Goal: Task Accomplishment & Management: Manage account settings

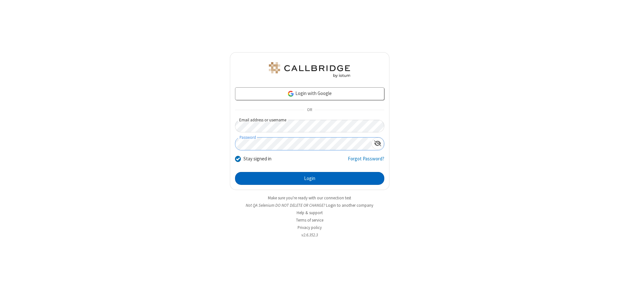
click at [309, 178] on button "Login" at bounding box center [309, 178] width 149 height 13
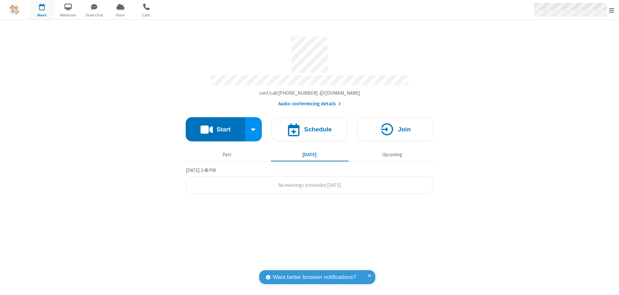
click at [611, 10] on span "Open menu" at bounding box center [611, 10] width 5 height 6
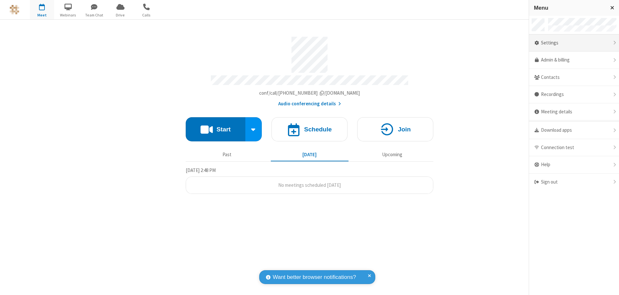
click at [574, 43] on div "Settings" at bounding box center [574, 42] width 90 height 17
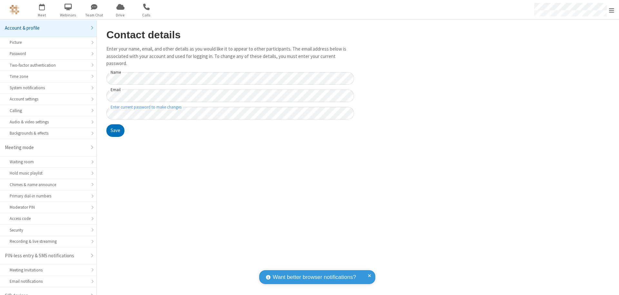
scroll to position [9, 0]
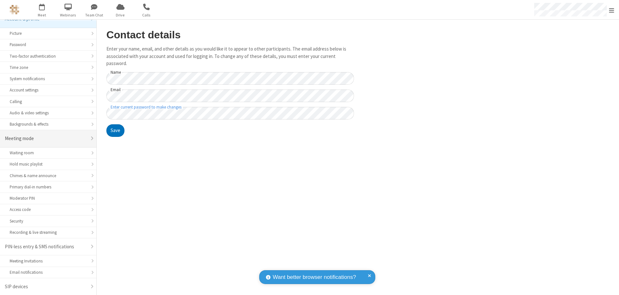
click at [46, 139] on div "Meeting mode" at bounding box center [46, 138] width 82 height 7
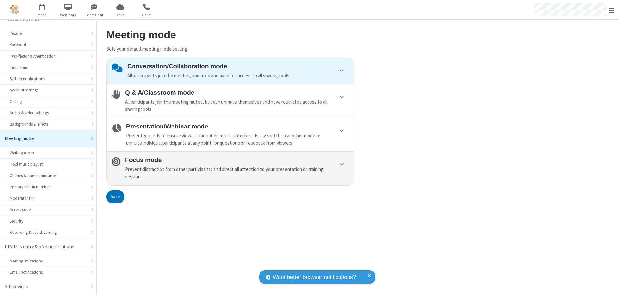
click at [230, 168] on div "Prevent distraction from other participants and direct all attention to your pr…" at bounding box center [237, 173] width 224 height 14
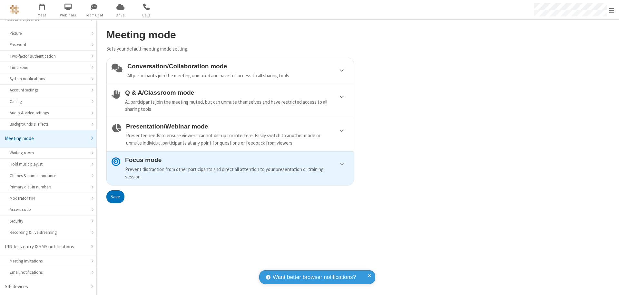
click at [115, 197] on button "Save" at bounding box center [115, 196] width 18 height 13
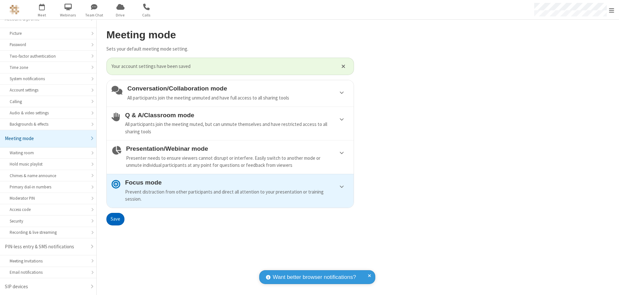
click at [611, 10] on span "Open menu" at bounding box center [611, 10] width 5 height 6
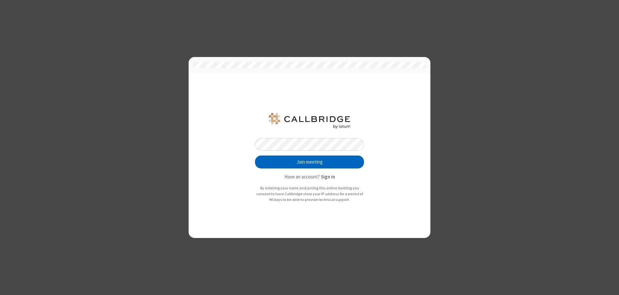
click at [309, 162] on button "Join meeting" at bounding box center [309, 162] width 109 height 13
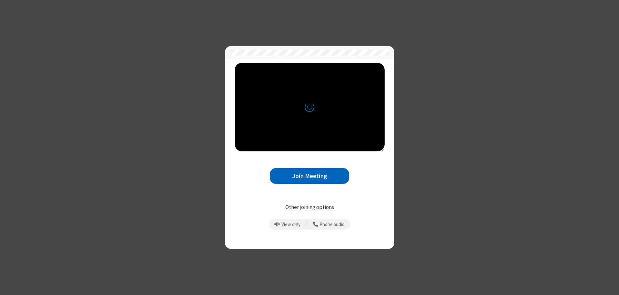
click at [309, 176] on button "Join Meeting" at bounding box center [309, 176] width 79 height 16
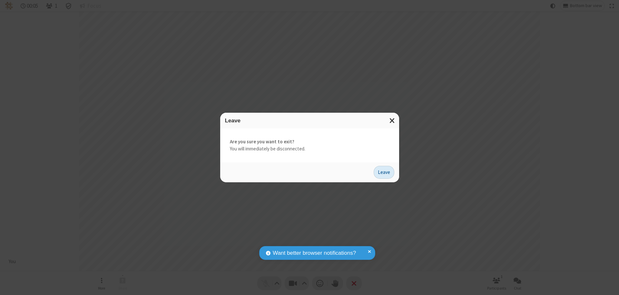
click at [384, 172] on button "Leave" at bounding box center [383, 172] width 21 height 13
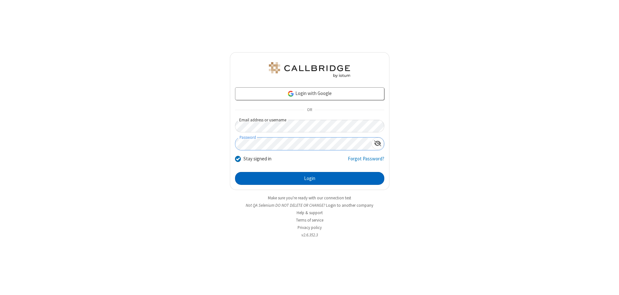
click at [309, 178] on button "Login" at bounding box center [309, 178] width 149 height 13
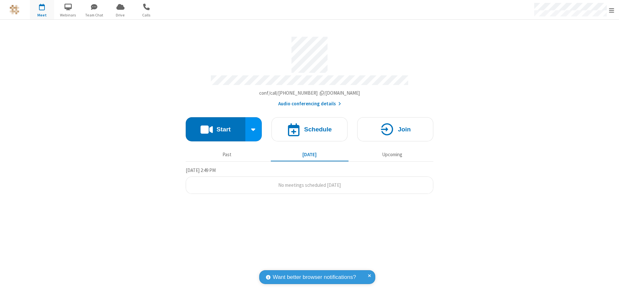
click at [611, 10] on span "Open menu" at bounding box center [611, 10] width 5 height 6
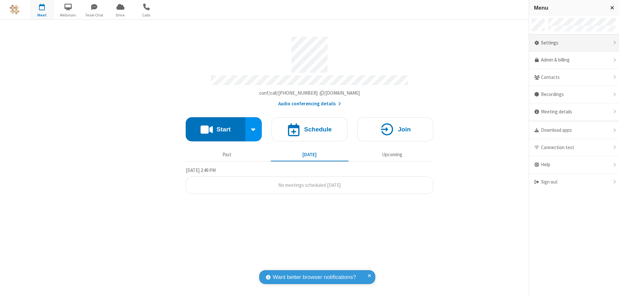
click at [574, 43] on div "Settings" at bounding box center [574, 42] width 90 height 17
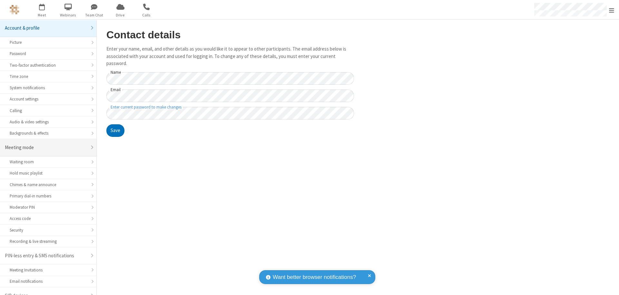
click at [46, 144] on div "Meeting mode" at bounding box center [46, 147] width 82 height 7
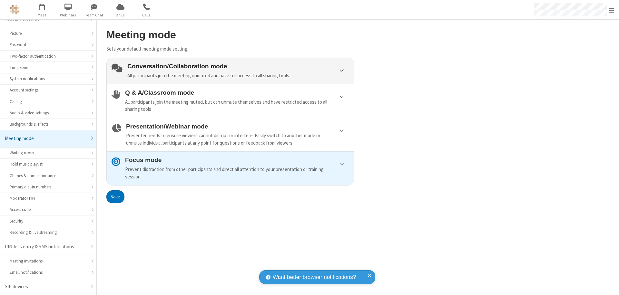
click at [230, 71] on div "Conversation/Collaboration mode All participants join the meeting unmuted and h…" at bounding box center [237, 71] width 221 height 16
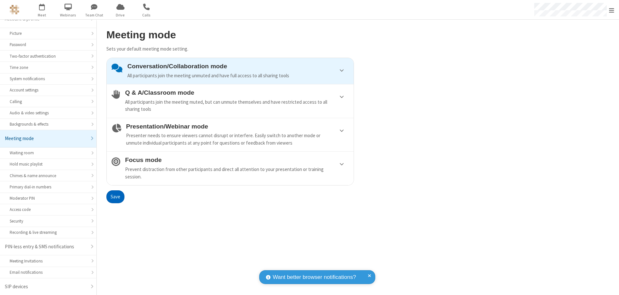
click at [115, 197] on button "Save" at bounding box center [115, 196] width 18 height 13
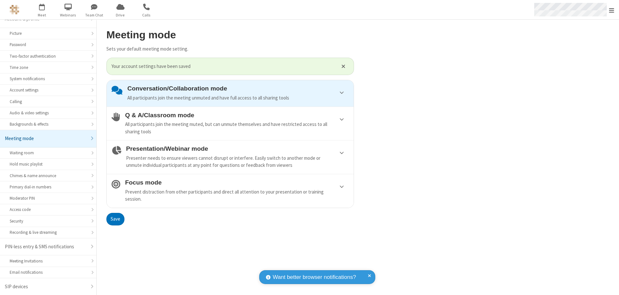
click at [611, 10] on span "Open menu" at bounding box center [611, 10] width 5 height 6
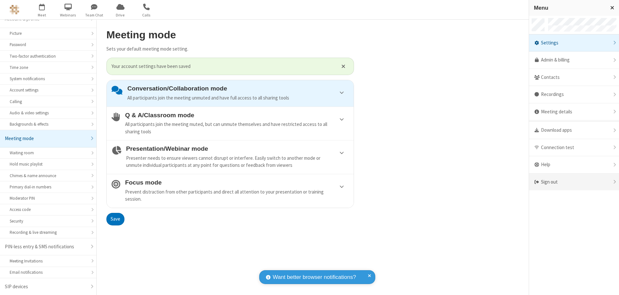
click at [574, 182] on div "Sign out" at bounding box center [574, 182] width 90 height 17
